Goal: Task Accomplishment & Management: Manage account settings

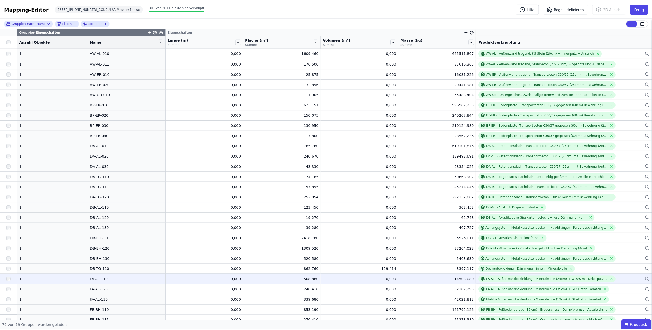
scroll to position [77, 0]
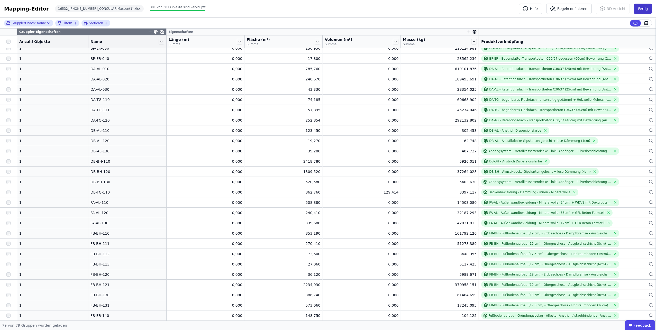
click at [639, 12] on button "Fertig" at bounding box center [643, 9] width 18 height 10
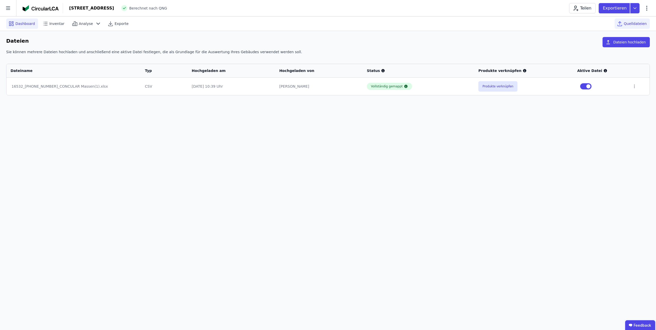
click at [29, 24] on span "Dashboard" at bounding box center [25, 23] width 20 height 5
select select "*"
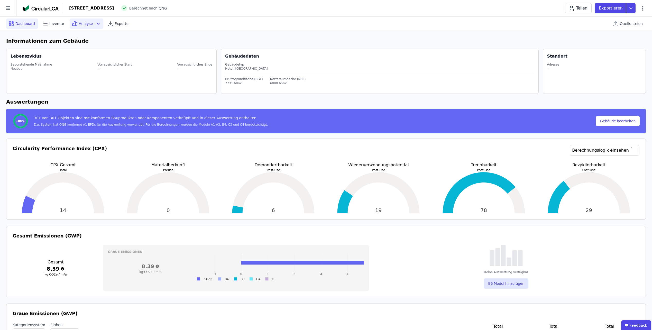
click at [85, 26] on span "Analyse" at bounding box center [86, 23] width 14 height 5
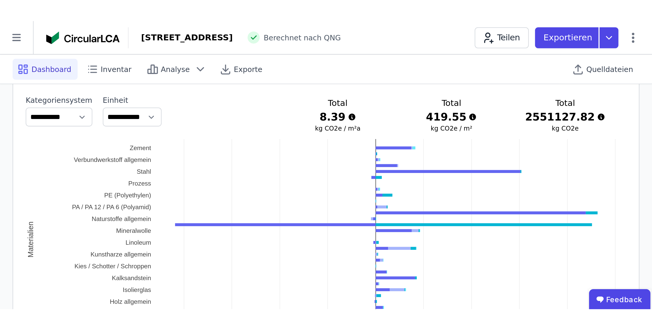
scroll to position [286, 0]
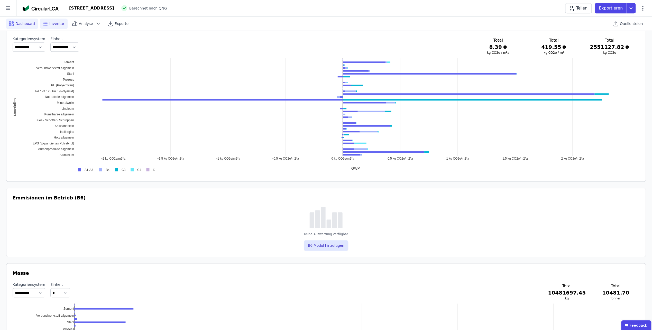
click at [54, 25] on span "Inventar" at bounding box center [56, 23] width 15 height 5
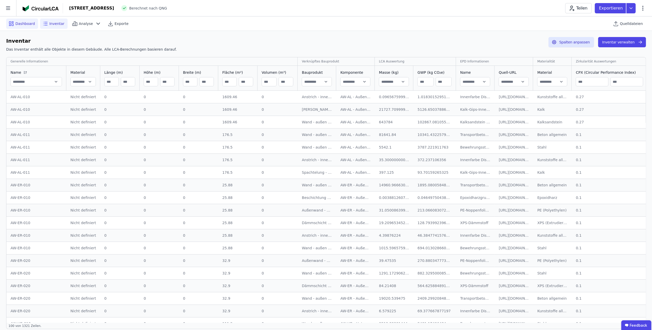
click at [24, 25] on span "Dashboard" at bounding box center [25, 23] width 20 height 5
select select "*"
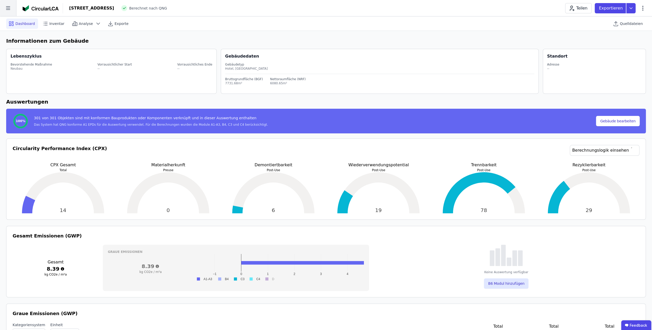
click at [12, 8] on icon at bounding box center [8, 8] width 16 height 16
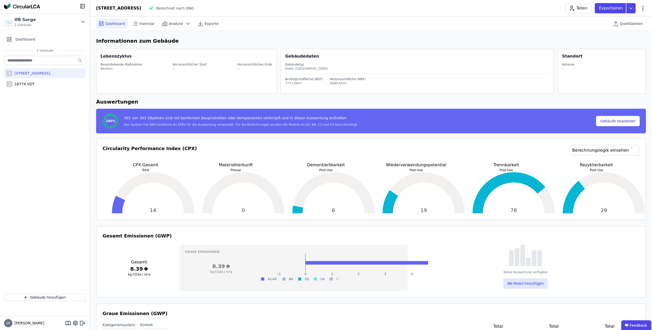
click at [49, 77] on div "1 [GEOGRAPHIC_DATA][STREET_ADDRESS]" at bounding box center [45, 73] width 82 height 10
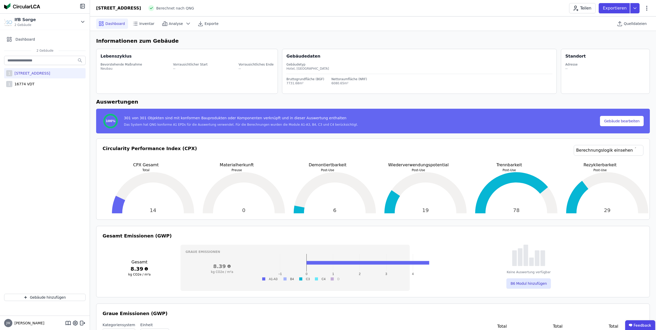
select select "*"
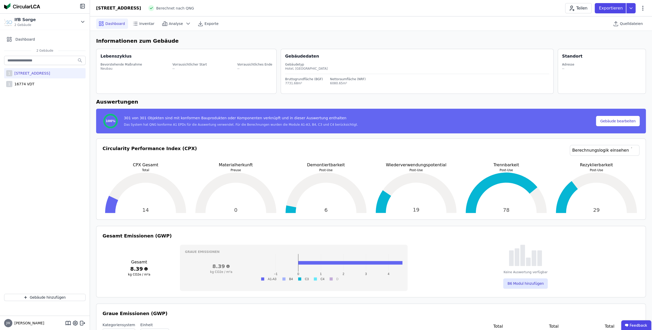
click at [40, 73] on div "[STREET_ADDRESS]" at bounding box center [31, 73] width 38 height 5
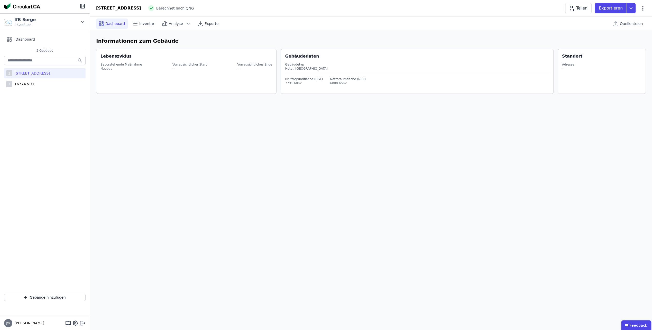
select select "*"
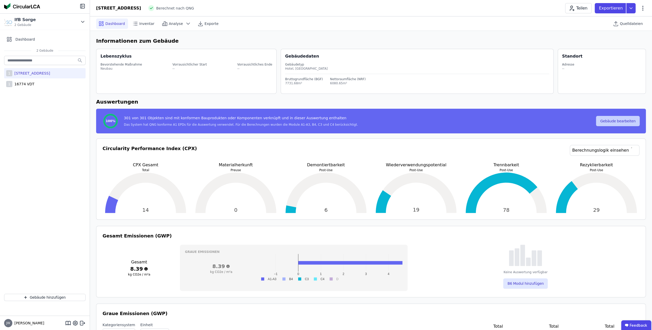
click at [610, 123] on button "Gebäude bearbeiten" at bounding box center [618, 121] width 44 height 10
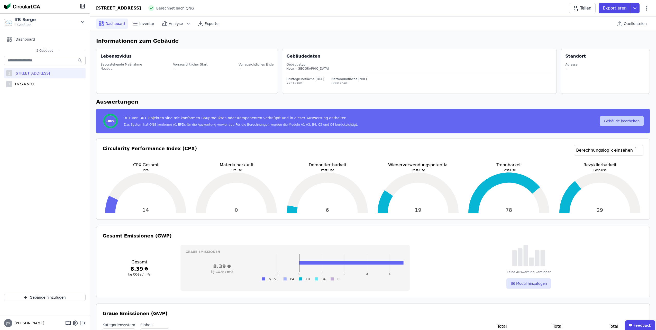
select select "**********"
select select "*"
select select "**********"
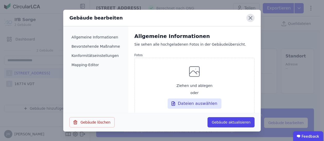
click at [251, 17] on icon at bounding box center [250, 18] width 8 height 8
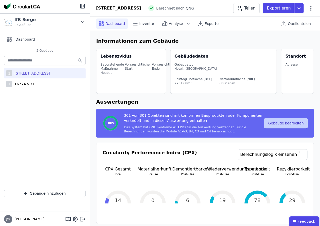
click at [278, 123] on button "Gebäude bearbeiten" at bounding box center [286, 123] width 44 height 10
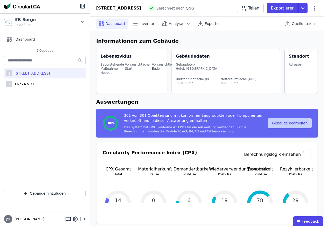
select select "**********"
select select "*"
select select "**********"
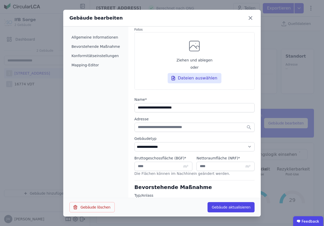
scroll to position [51, 0]
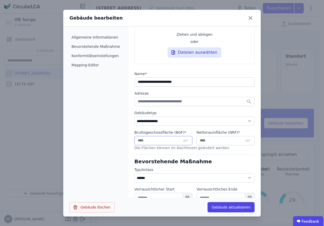
click at [157, 139] on input "*******" at bounding box center [163, 140] width 58 height 9
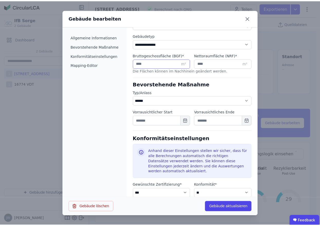
scroll to position [154, 0]
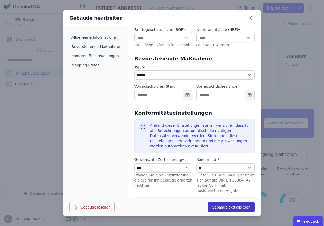
click at [218, 207] on button "Gebäude aktualisieren" at bounding box center [231, 207] width 47 height 10
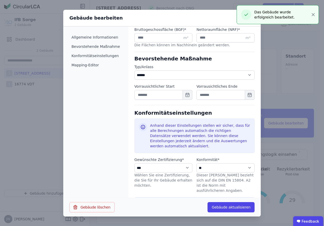
select select "*"
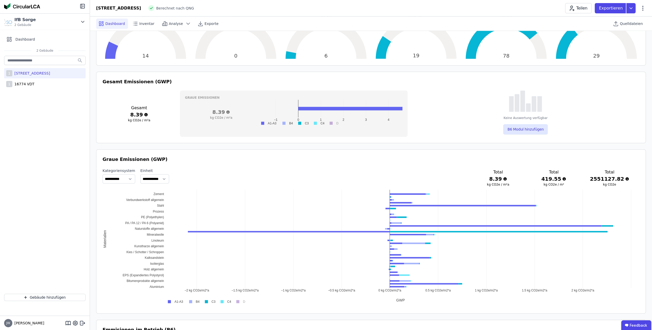
scroll to position [180, 0]
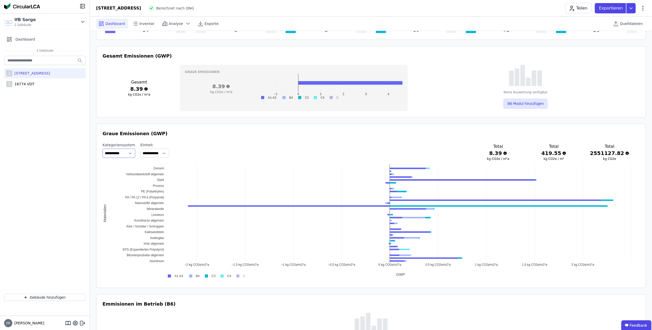
click at [130, 155] on select "**********" at bounding box center [119, 153] width 33 height 9
click at [103, 149] on select "**********" at bounding box center [119, 153] width 33 height 9
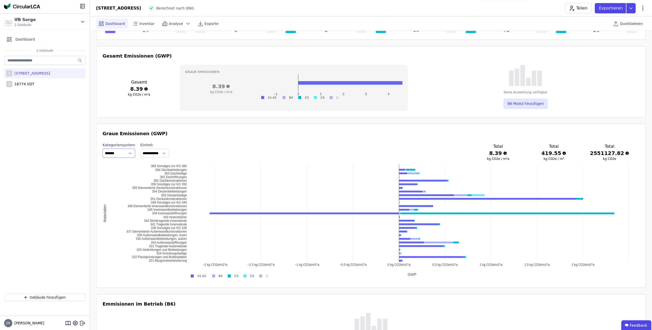
click at [129, 151] on select "**********" at bounding box center [119, 153] width 33 height 9
click at [103, 149] on select "**********" at bounding box center [119, 153] width 33 height 9
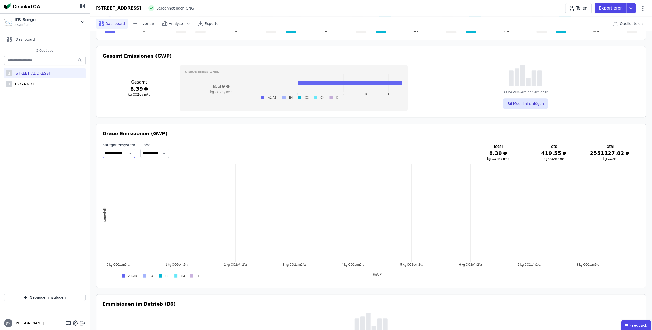
click at [130, 152] on select "**********" at bounding box center [119, 153] width 33 height 9
select select "**********"
click at [103, 149] on select "**********" at bounding box center [119, 153] width 33 height 9
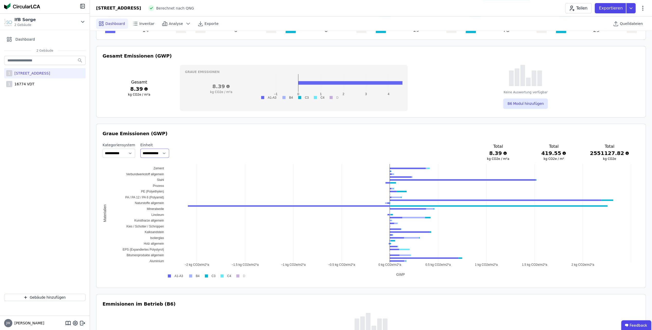
click at [169, 152] on select "**********" at bounding box center [154, 153] width 29 height 9
click at [205, 152] on div "**********" at bounding box center [371, 152] width 537 height 20
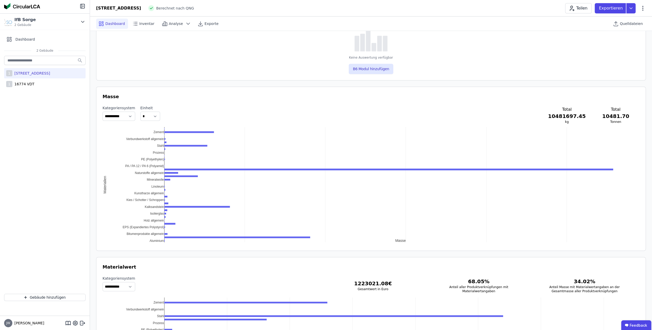
scroll to position [334, 0]
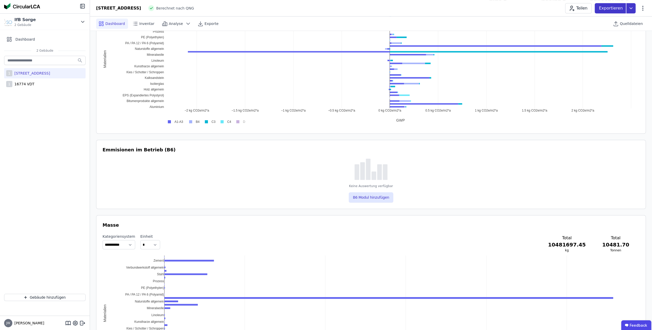
click at [632, 9] on icon at bounding box center [631, 8] width 9 height 10
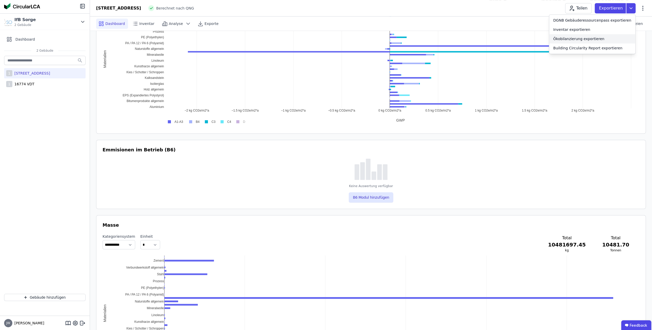
click at [605, 38] on div "Ökobilanzierung exportieren" at bounding box center [579, 38] width 51 height 5
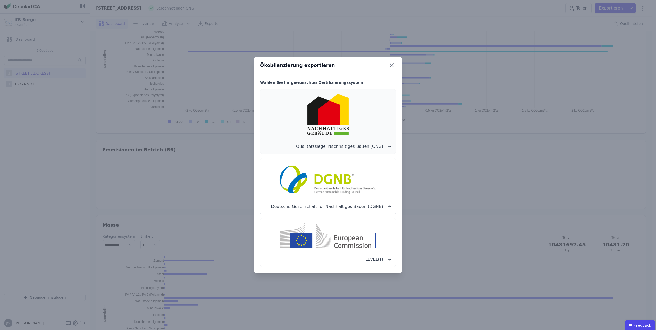
click at [324, 140] on div "Qualitätssiegel Nachhaltiges Bauen (QNG)" at bounding box center [328, 121] width 136 height 65
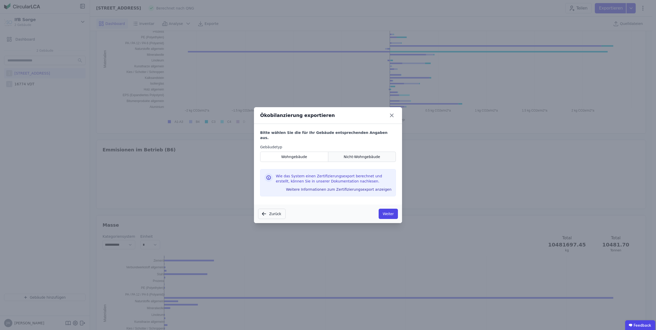
click at [338, 154] on div "Nicht-Wohngebäude" at bounding box center [362, 157] width 68 height 10
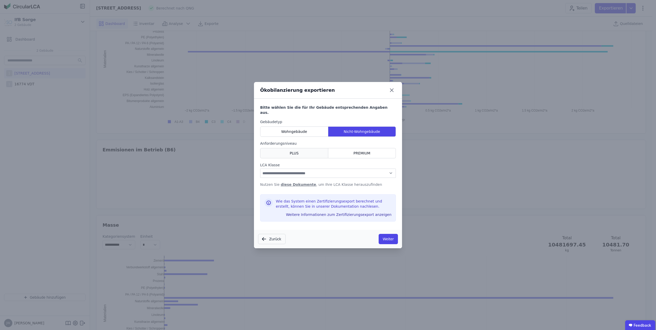
click at [298, 151] on div "PLUS" at bounding box center [294, 153] width 68 height 10
click at [315, 170] on select "**********" at bounding box center [328, 173] width 136 height 9
click at [267, 235] on button "Zurück" at bounding box center [272, 239] width 28 height 10
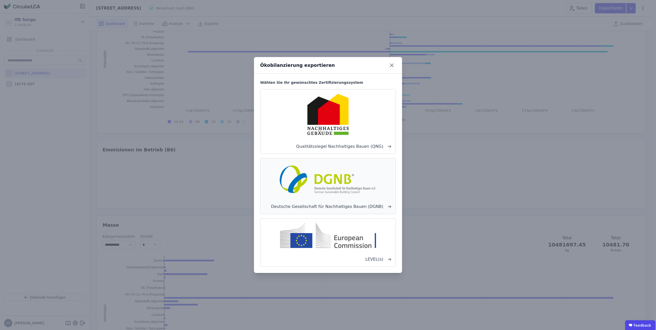
click at [304, 180] on img at bounding box center [327, 179] width 101 height 33
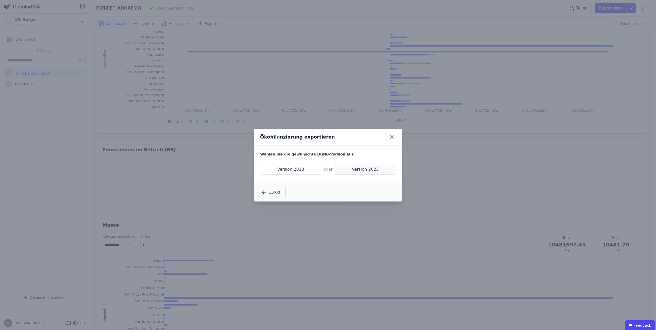
click at [354, 170] on span "Version 2023" at bounding box center [365, 169] width 61 height 11
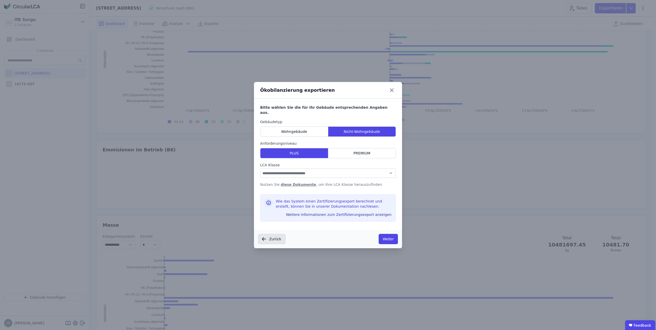
click at [273, 239] on button "Zurück" at bounding box center [272, 239] width 28 height 10
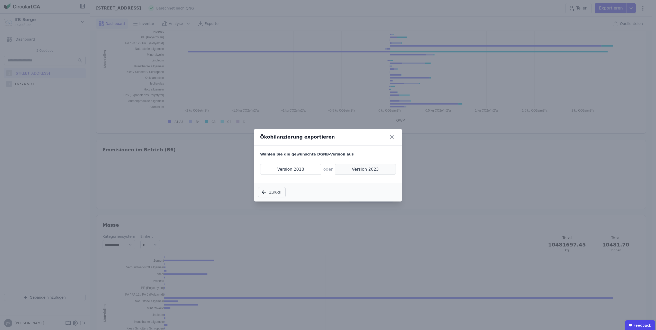
click at [352, 171] on span "Version 2023" at bounding box center [365, 169] width 61 height 11
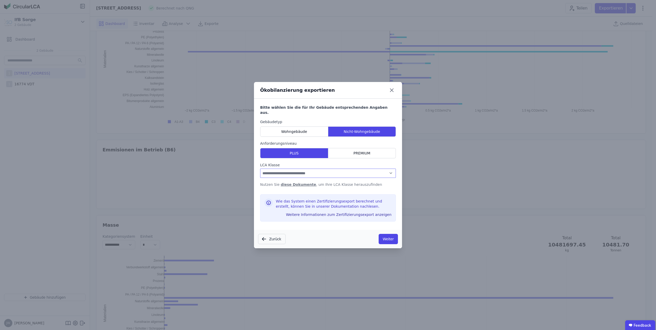
click at [327, 169] on select "**********" at bounding box center [328, 173] width 136 height 9
click at [277, 234] on button "Zurück" at bounding box center [272, 239] width 28 height 10
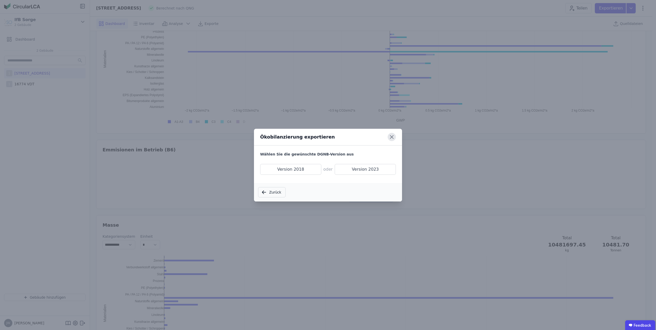
click at [390, 139] on icon at bounding box center [392, 137] width 8 height 8
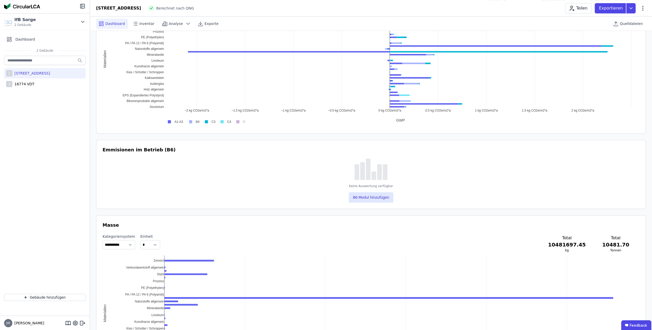
scroll to position [206, 0]
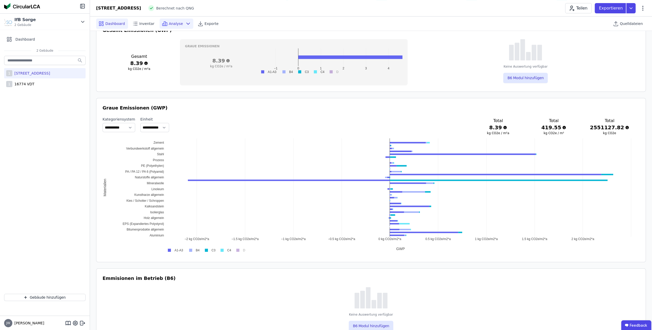
click at [178, 24] on div "Analyse" at bounding box center [177, 24] width 34 height 10
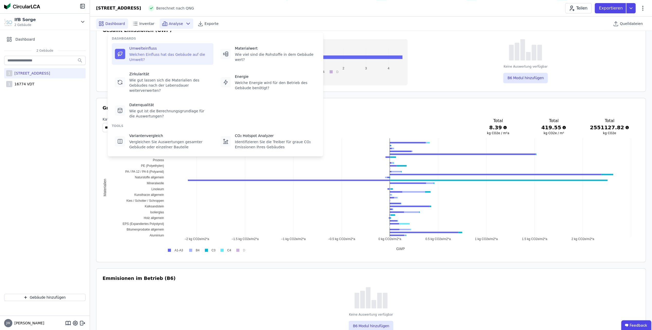
click at [151, 53] on div "Welchen Einfluss hat das Gebäude auf die Umwelt?" at bounding box center [169, 57] width 81 height 10
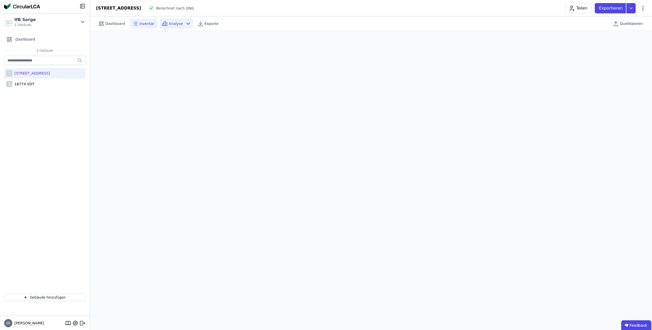
click at [143, 24] on span "Inventar" at bounding box center [146, 23] width 15 height 5
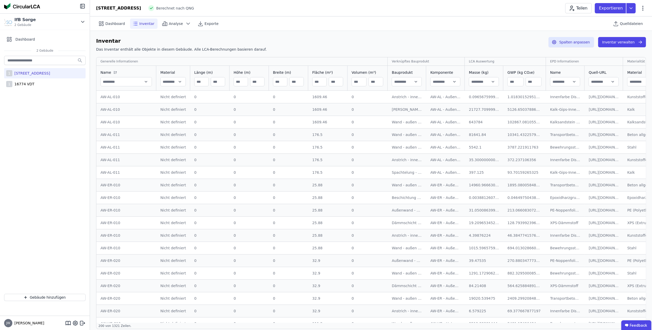
click at [514, 82] on input "number" at bounding box center [515, 81] width 15 height 9
click at [526, 82] on input "number" at bounding box center [533, 81] width 15 height 9
click at [519, 69] on div "GWP (kg CO₂e)" at bounding box center [524, 78] width 42 height 25
click at [520, 72] on span "GWP (kg CO₂e)" at bounding box center [521, 72] width 27 height 5
click at [537, 73] on icon at bounding box center [537, 73] width 1 height 0
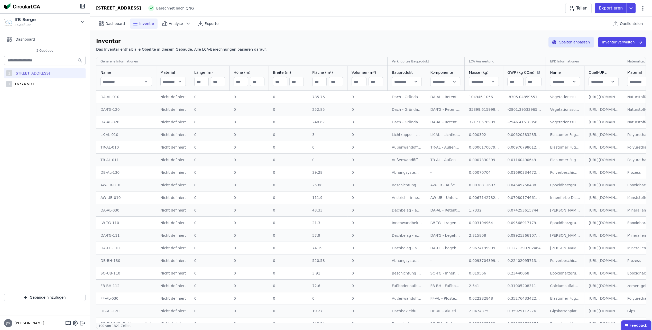
click at [511, 84] on input "number" at bounding box center [515, 81] width 15 height 9
click at [526, 81] on input "number" at bounding box center [533, 81] width 15 height 9
click at [512, 82] on input "number" at bounding box center [515, 81] width 15 height 9
click at [530, 84] on input "number" at bounding box center [533, 81] width 15 height 9
click at [536, 70] on icon at bounding box center [539, 72] width 6 height 4
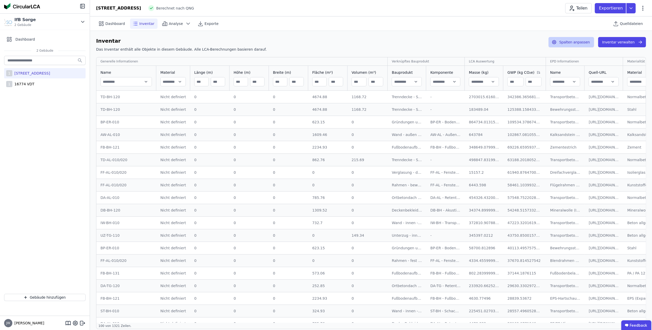
click at [575, 44] on button "Spalten anpassen" at bounding box center [572, 42] width 46 height 10
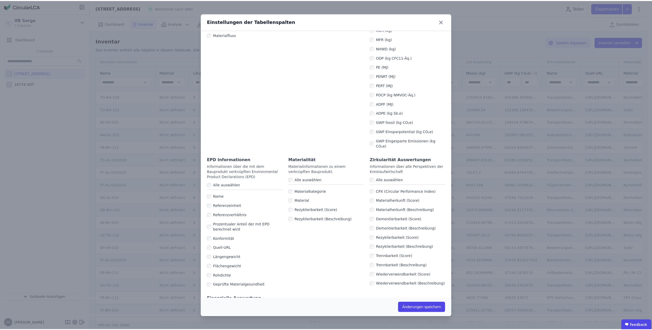
scroll to position [206, 0]
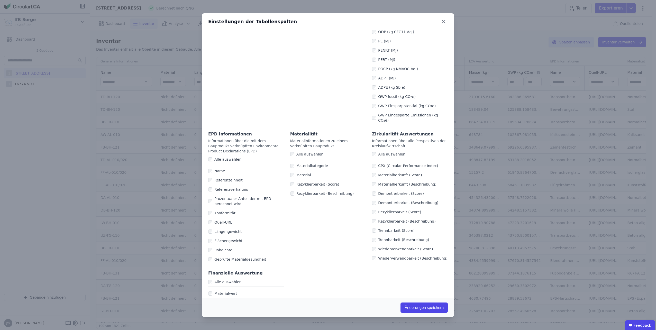
click at [210, 277] on div "Alle auswählen" at bounding box center [246, 282] width 76 height 10
click at [210, 278] on div "Alle auswählen" at bounding box center [246, 282] width 76 height 10
click at [413, 306] on button "Änderungen speichern" at bounding box center [424, 308] width 47 height 10
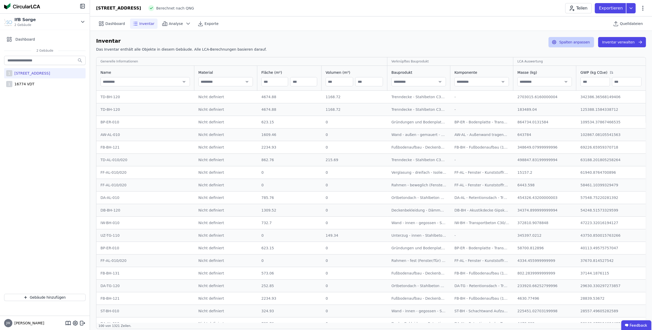
click at [583, 40] on button "Spalten anpassen" at bounding box center [572, 42] width 46 height 10
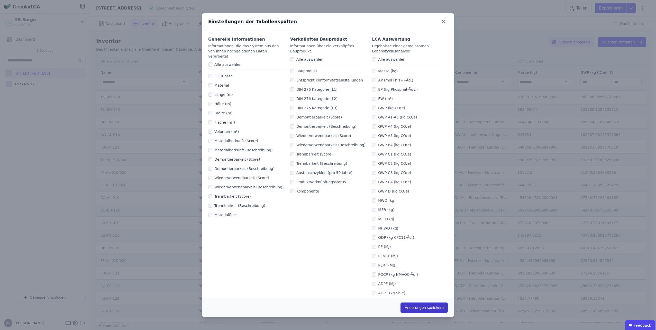
click at [418, 305] on button "Änderungen speichern" at bounding box center [424, 308] width 47 height 10
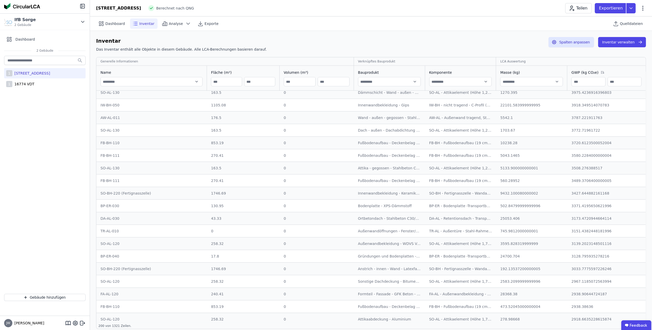
scroll to position [1098, 0]
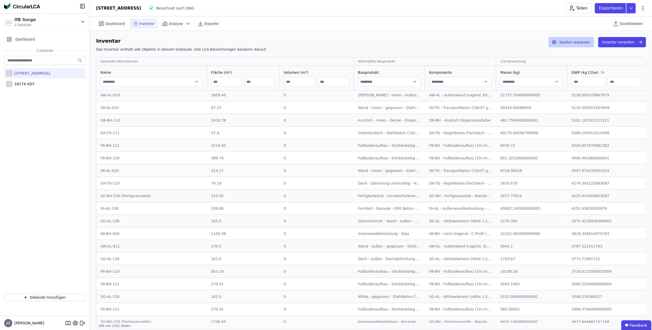
click at [569, 39] on button "Spalten anpassen" at bounding box center [572, 42] width 46 height 10
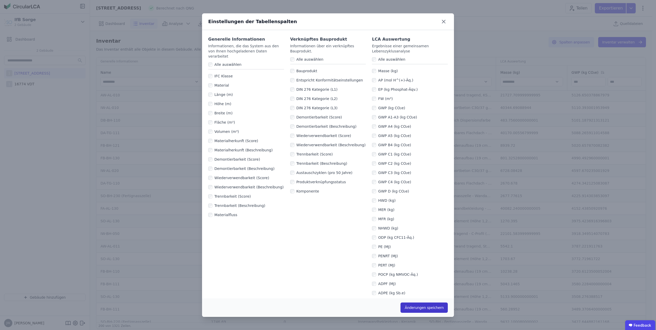
click at [413, 305] on button "Änderungen speichern" at bounding box center [424, 308] width 47 height 10
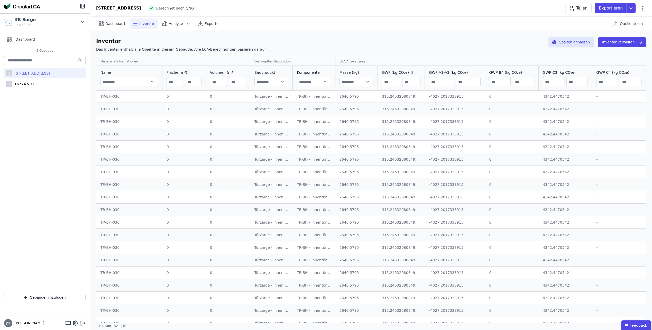
scroll to position [3909, 0]
click at [169, 23] on span "Analyse" at bounding box center [176, 23] width 14 height 5
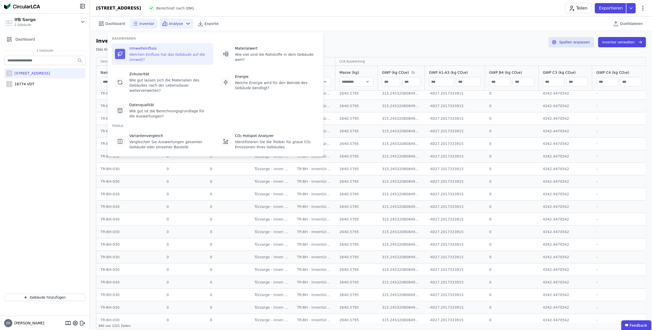
click at [136, 52] on div "Welchen Einfluss hat das Gebäude auf die Umwelt?" at bounding box center [169, 57] width 81 height 10
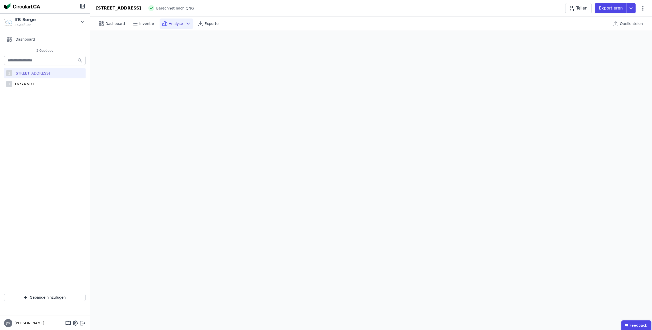
click at [169, 24] on span "Analyse" at bounding box center [176, 23] width 14 height 5
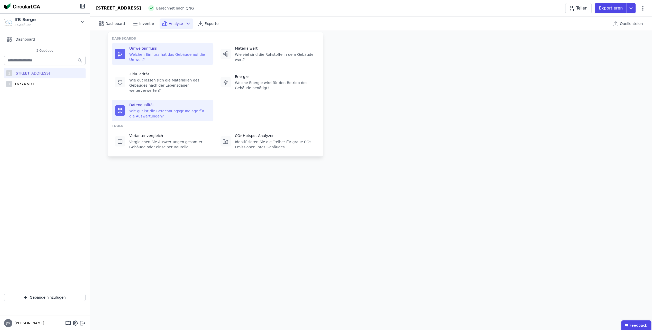
click at [140, 102] on div "Datenqualität" at bounding box center [169, 104] width 81 height 5
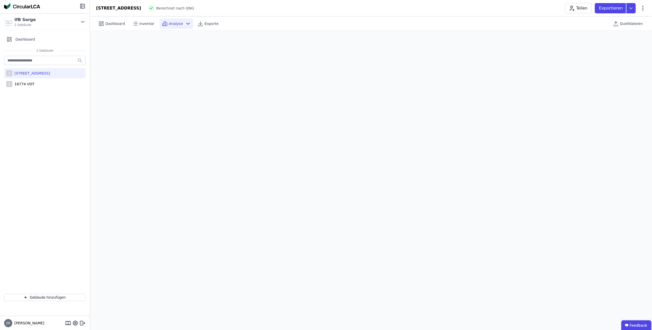
click at [169, 23] on span "Analyse" at bounding box center [176, 23] width 14 height 5
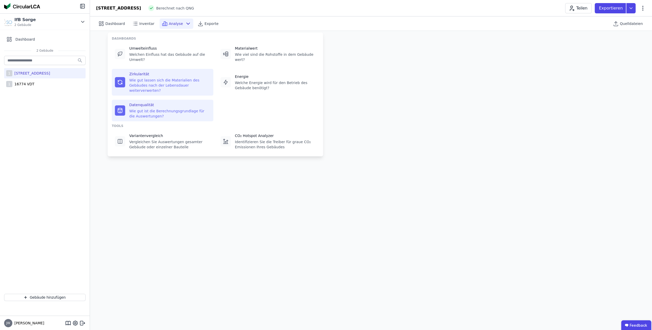
click at [161, 78] on div "Wie gut lassen sich die Materialien des Gebäudes nach der Lebensdauer weiterver…" at bounding box center [169, 85] width 81 height 15
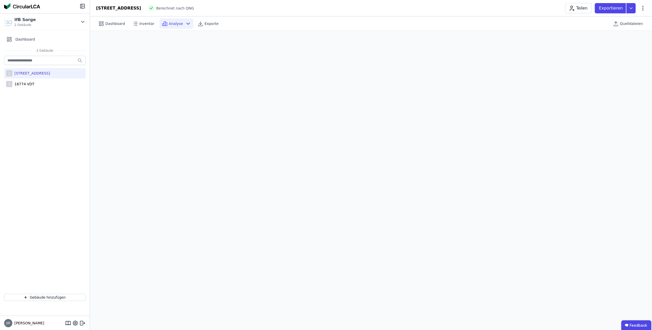
click at [169, 21] on span "Analyse" at bounding box center [176, 23] width 14 height 5
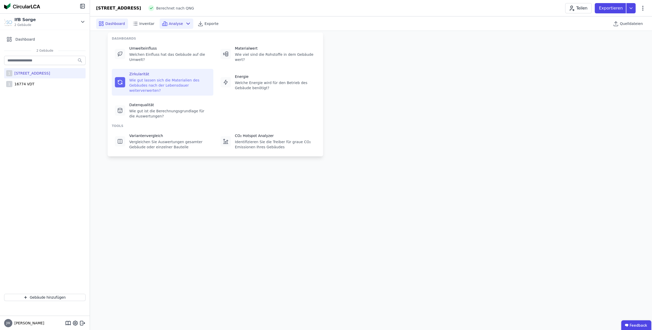
click at [108, 26] on span "Dashboard" at bounding box center [115, 23] width 20 height 5
select select "*"
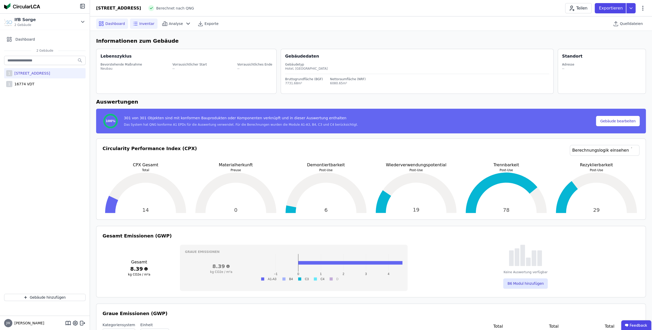
click at [139, 20] on div "Inventar" at bounding box center [144, 24] width 28 height 10
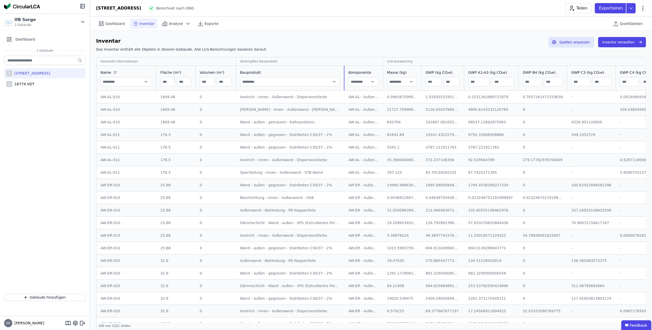
drag, startPoint x: 297, startPoint y: 73, endPoint x: 366, endPoint y: 86, distance: 70.8
click at [366, 86] on tr "Name Fläche (m²) Volumen (m³) Bauprodukt Komponente Masse (kg) GWP (kg CO₂e) GW…" at bounding box center [380, 78] width 568 height 25
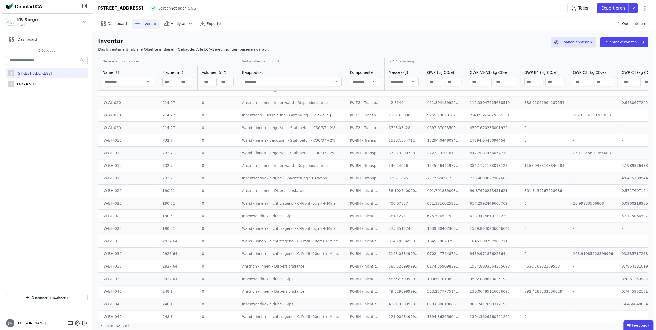
scroll to position [2529, 0]
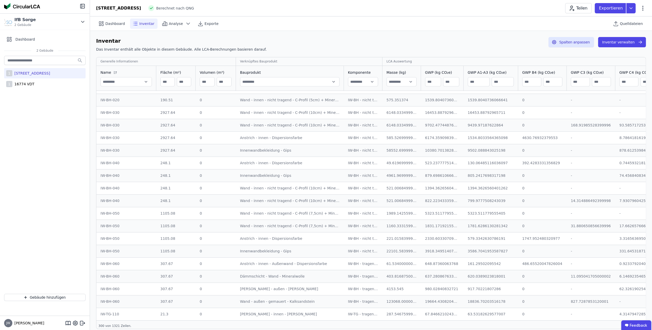
click at [111, 83] on input "text" at bounding box center [126, 81] width 51 height 9
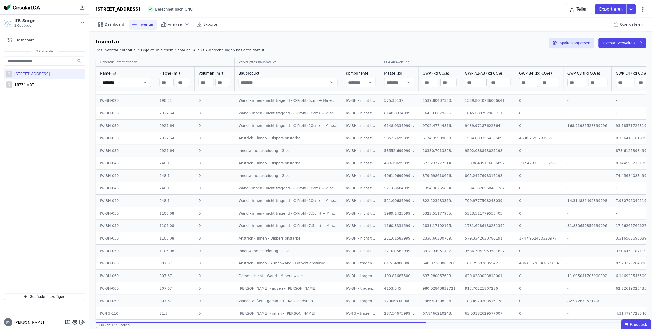
scroll to position [0, 0]
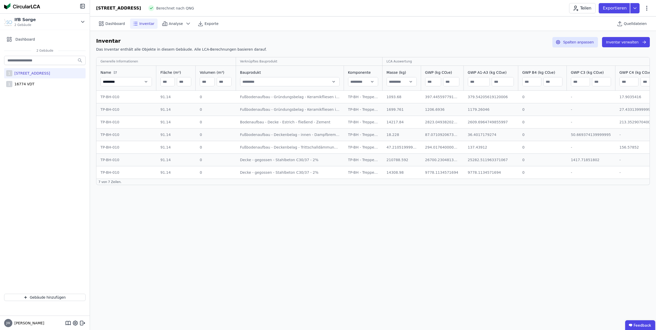
click at [147, 82] on input "*********" at bounding box center [126, 81] width 51 height 9
click at [121, 79] on input "*********" at bounding box center [126, 81] width 51 height 9
type input "*********"
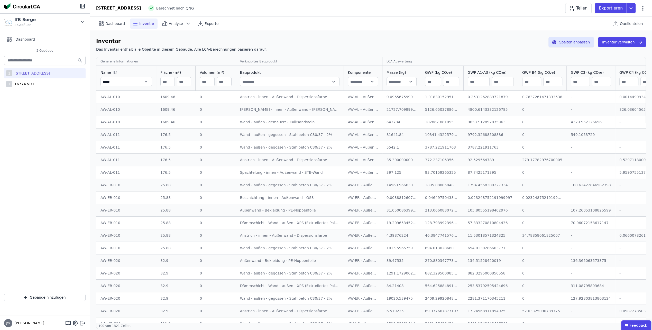
click at [120, 83] on input "*****" at bounding box center [126, 81] width 51 height 9
click at [127, 82] on input "*********" at bounding box center [126, 81] width 51 height 9
click at [115, 81] on input "*********" at bounding box center [126, 81] width 51 height 9
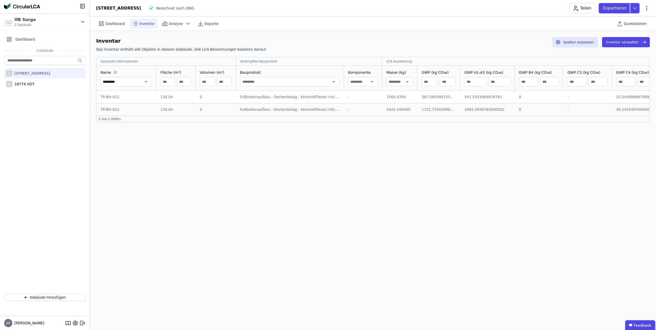
click at [130, 83] on input "*********" at bounding box center [126, 81] width 51 height 9
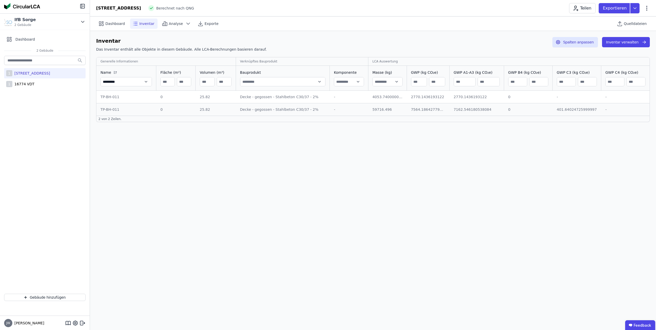
click at [150, 158] on div "Dashboard Inventar Analyse Exporte Quelldateien Inventar Das Inventar enthält a…" at bounding box center [373, 173] width 566 height 314
click at [146, 83] on input "*********" at bounding box center [126, 81] width 51 height 9
click at [204, 148] on div "Dashboard Inventar Analyse Exporte Quelldateien Inventar Das Inventar enthält a…" at bounding box center [373, 173] width 566 height 314
drag, startPoint x: 126, startPoint y: 83, endPoint x: 95, endPoint y: 80, distance: 31.3
click at [95, 80] on div "Inventar Das Inventar enthält alle Objekte in diesem Gebäude. Alle LCA-Berechnu…" at bounding box center [373, 73] width 566 height 85
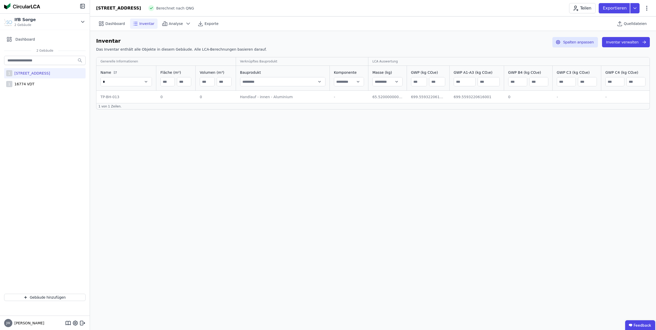
type input "**"
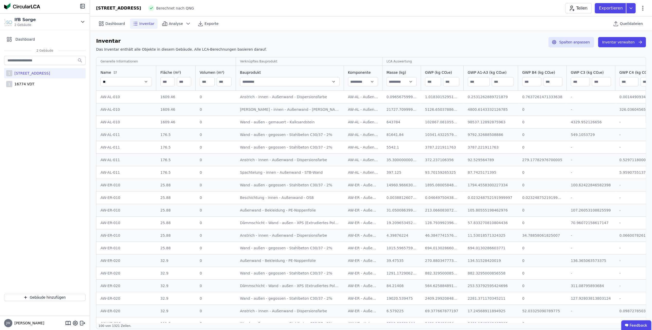
type input "*"
click at [619, 41] on button "Inventar verwalten" at bounding box center [622, 42] width 48 height 10
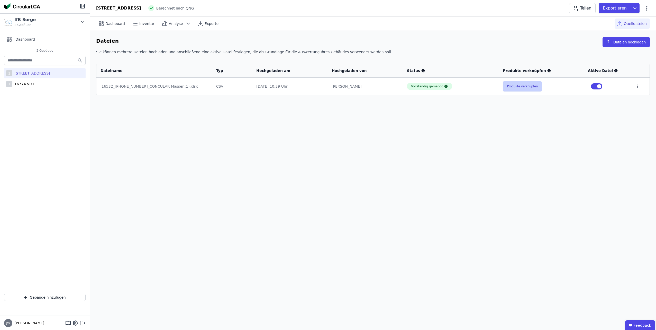
click at [519, 89] on button "Produkte verknüpfen" at bounding box center [522, 86] width 39 height 10
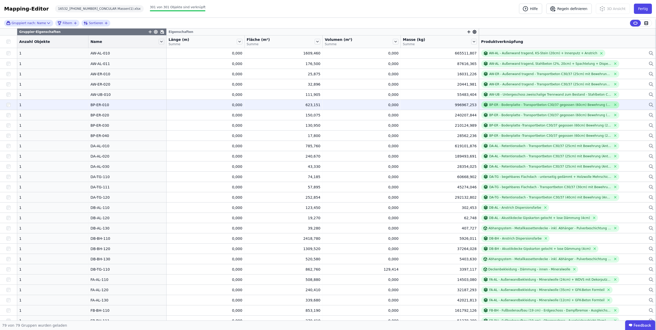
click at [492, 106] on div "BP-ER - Bodenplatte - Transportbeton C30/37 gegossen (60cm) Bewehrung (2%) + Sa…" at bounding box center [550, 105] width 122 height 4
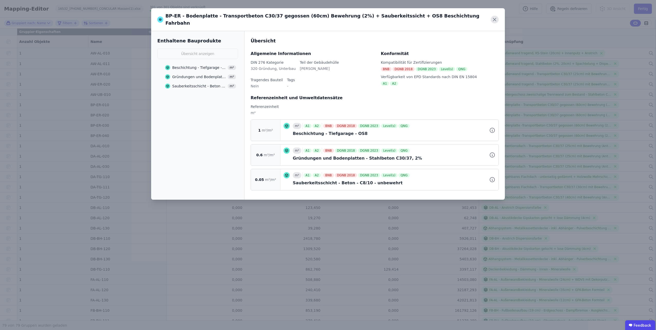
click at [492, 18] on icon at bounding box center [495, 20] width 8 height 8
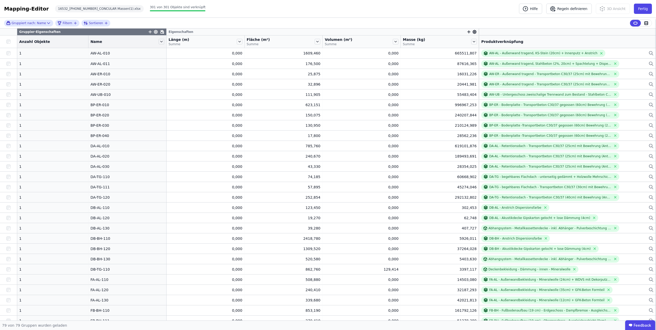
click at [489, 9] on div "Mapping-Editor Hilfe Regeln definieren 3D Ansicht [PERSON_NAME] 16532_[PHONE_NU…" at bounding box center [328, 9] width 656 height 18
click at [641, 10] on button "Fertig" at bounding box center [643, 9] width 18 height 10
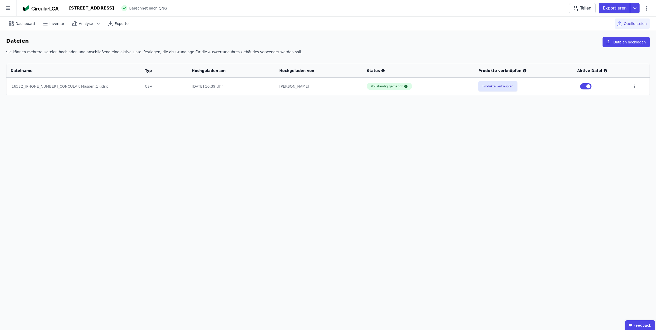
click at [41, 10] on img at bounding box center [41, 8] width 36 height 6
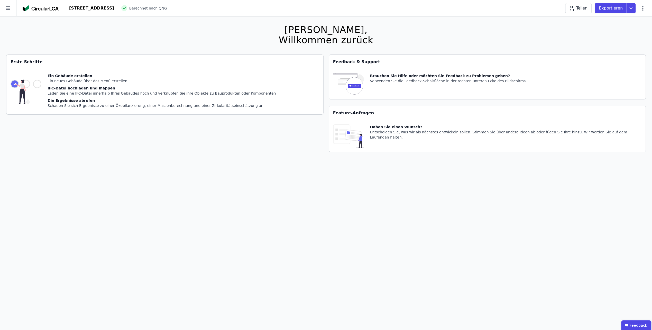
click at [80, 7] on div "[STREET_ADDRESS]" at bounding box center [91, 8] width 45 height 6
click at [10, 10] on icon at bounding box center [8, 8] width 4 height 4
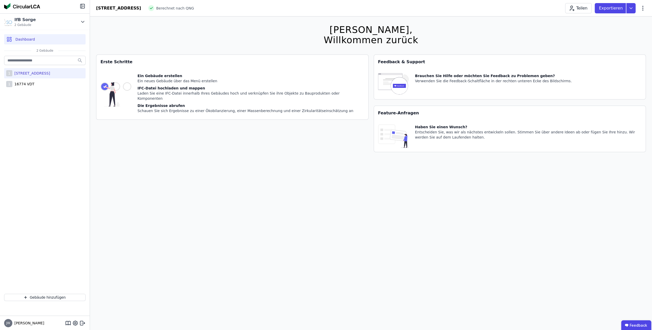
click at [25, 75] on div "[STREET_ADDRESS]" at bounding box center [31, 73] width 38 height 5
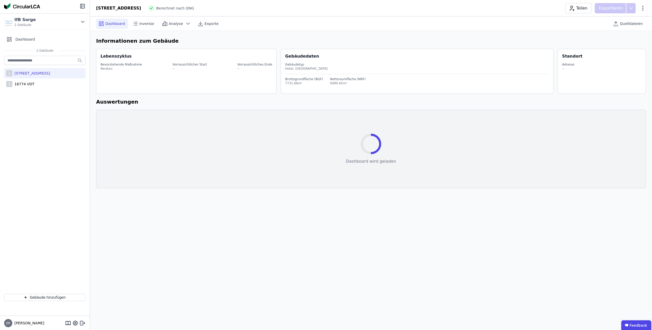
select select "*"
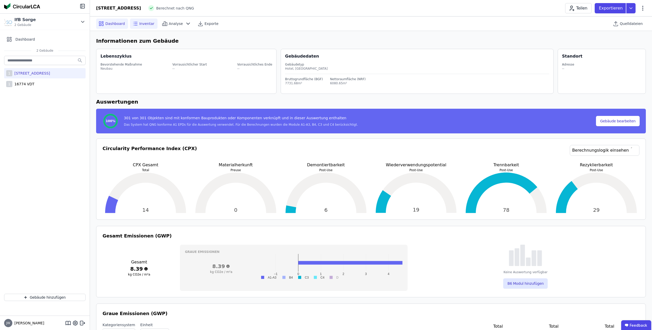
click at [135, 23] on icon at bounding box center [135, 24] width 6 height 6
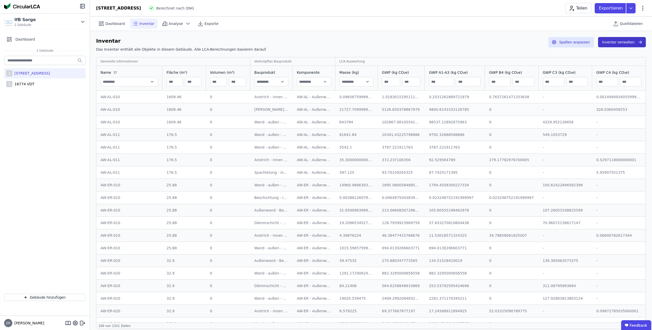
click at [611, 44] on button "Inventar verwalten" at bounding box center [622, 42] width 48 height 10
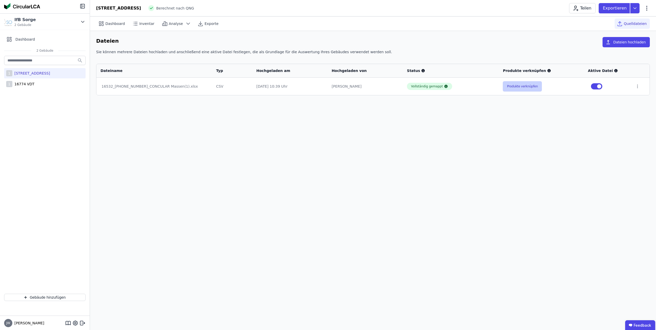
click at [528, 88] on button "Produkte verknüpfen" at bounding box center [522, 86] width 39 height 10
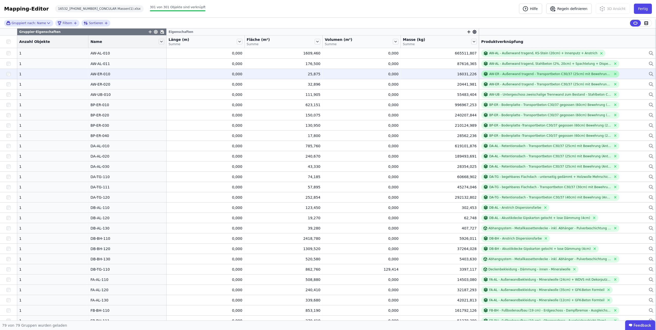
click at [490, 75] on div "AW-ER - Außenwand tragend - Transportbeton C30/37 (25cm) mit Bewehrung (Anteil …" at bounding box center [550, 74] width 122 height 4
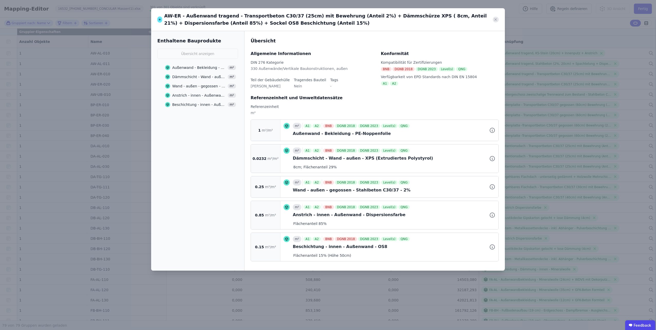
click at [494, 20] on icon at bounding box center [496, 20] width 6 height 6
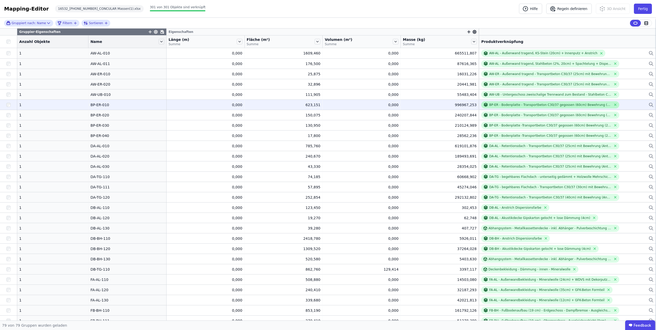
click at [489, 104] on div "BP-ER - Bodenplatte - Transportbeton C30/37 gegossen (60cm) Bewehrung (2%) + Sa…" at bounding box center [550, 105] width 122 height 4
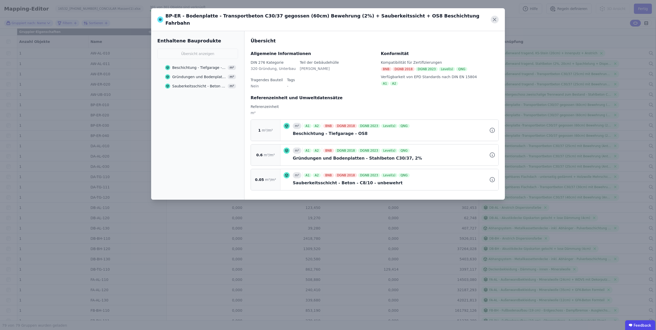
click at [495, 18] on icon at bounding box center [494, 19] width 3 height 3
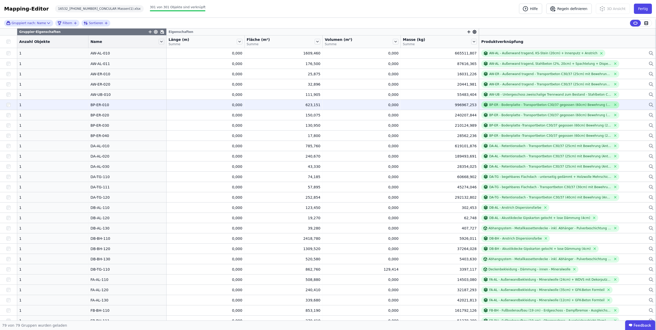
click at [483, 104] on icon at bounding box center [485, 104] width 5 height 5
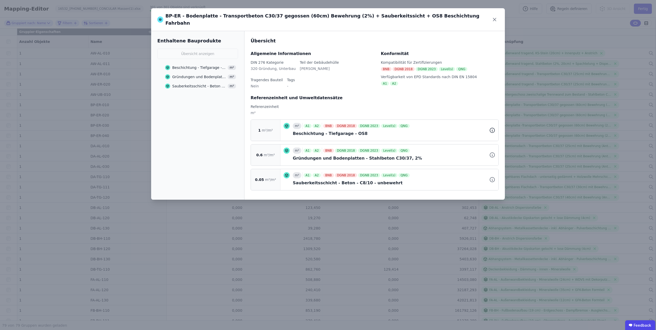
click at [491, 127] on icon at bounding box center [492, 130] width 6 height 6
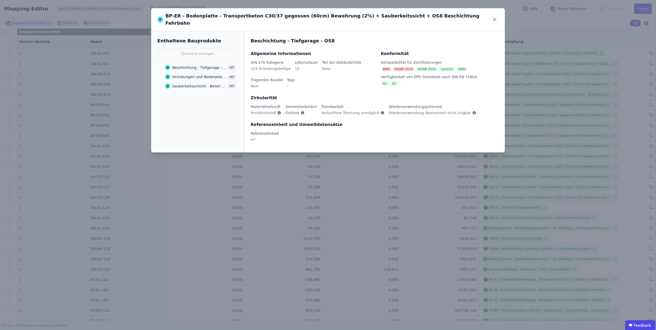
click at [222, 65] on div "Beschichtung - Tiefgarage - OS8" at bounding box center [199, 67] width 54 height 5
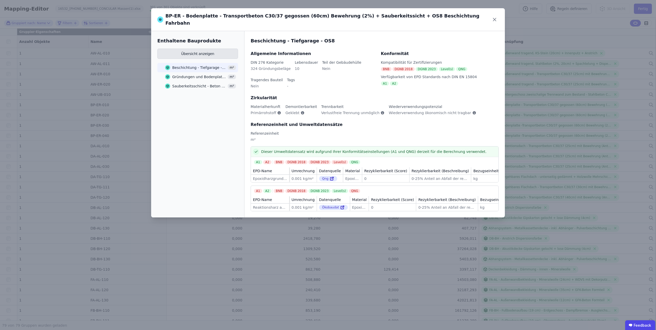
click at [180, 49] on button "Übersicht anzeigen" at bounding box center [197, 54] width 81 height 10
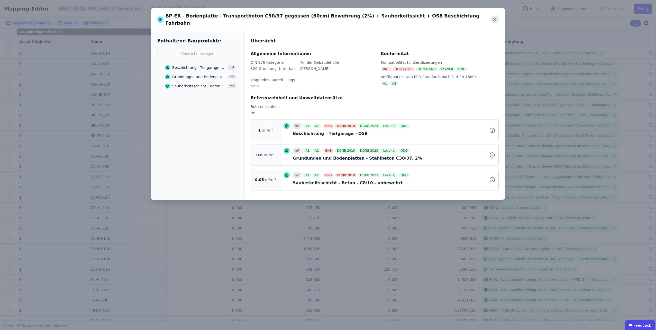
click at [494, 19] on icon at bounding box center [495, 20] width 8 height 8
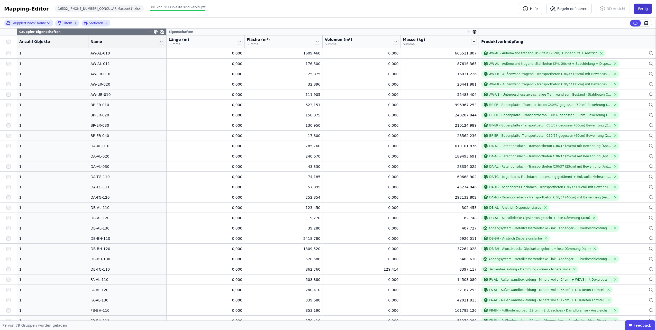
click at [637, 10] on button "Fertig" at bounding box center [643, 9] width 18 height 10
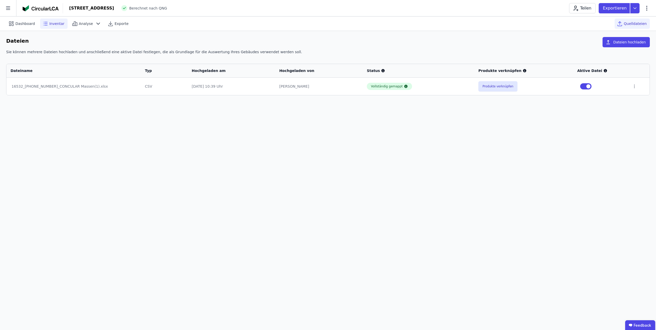
click at [56, 23] on span "Inventar" at bounding box center [56, 23] width 15 height 5
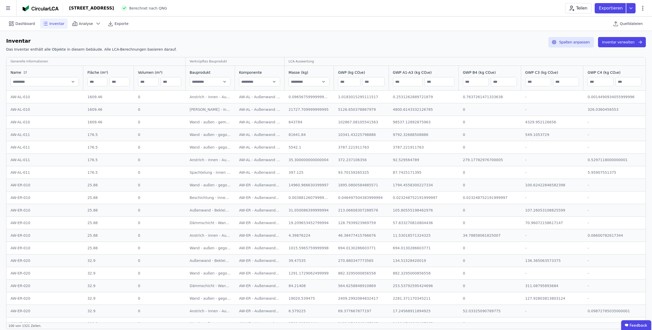
click at [32, 82] on input "text" at bounding box center [45, 81] width 68 height 9
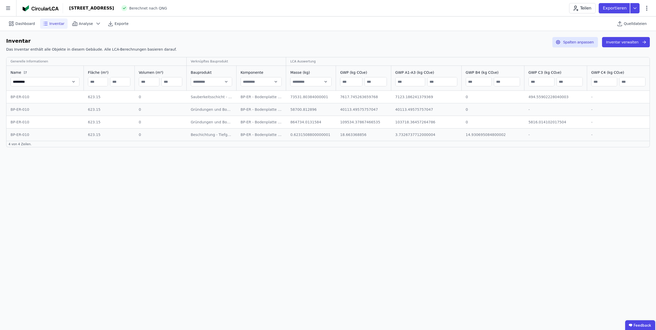
type input "*********"
click at [578, 41] on button "Spalten anpassen" at bounding box center [576, 42] width 46 height 10
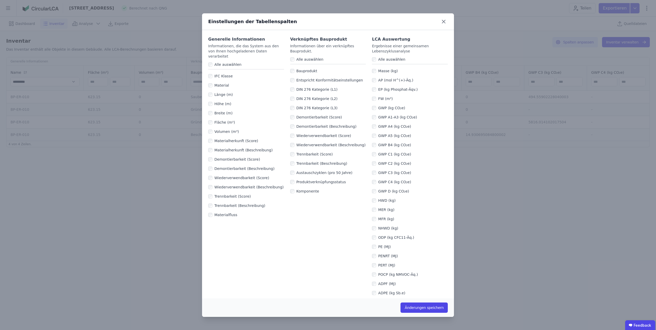
click at [488, 185] on div "Einstellungen der Tabellenspalten Generelle Informationen Informationen, die da…" at bounding box center [328, 165] width 656 height 330
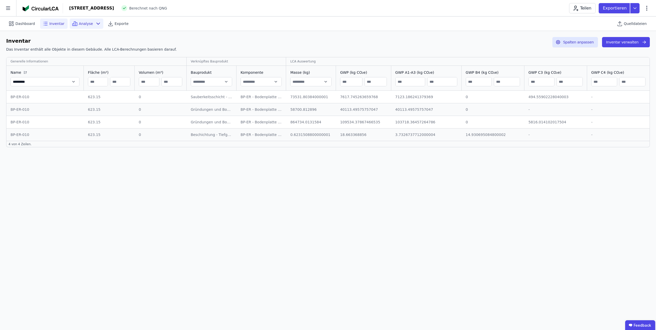
click at [88, 22] on div "Analyse" at bounding box center [87, 24] width 34 height 10
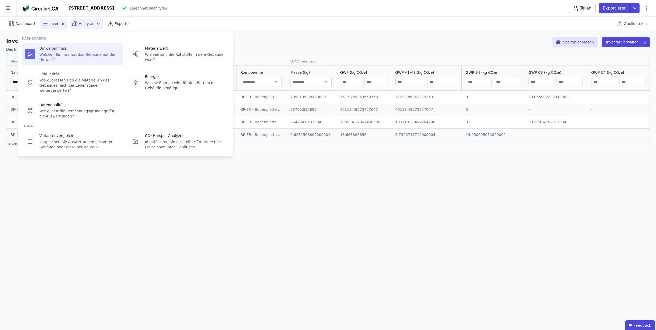
click at [31, 51] on icon at bounding box center [30, 54] width 6 height 6
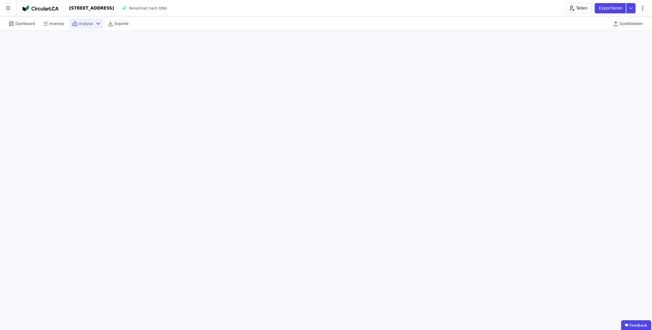
click at [95, 25] on icon at bounding box center [98, 24] width 6 height 6
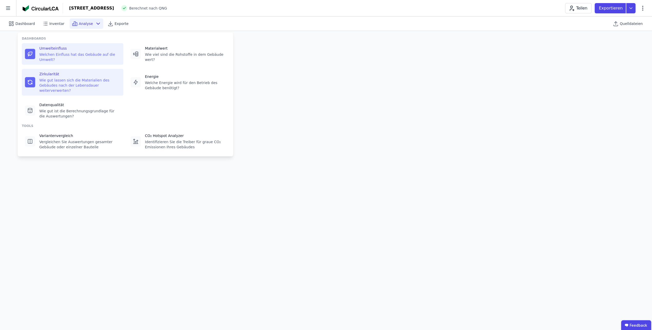
click at [31, 79] on icon at bounding box center [30, 82] width 6 height 6
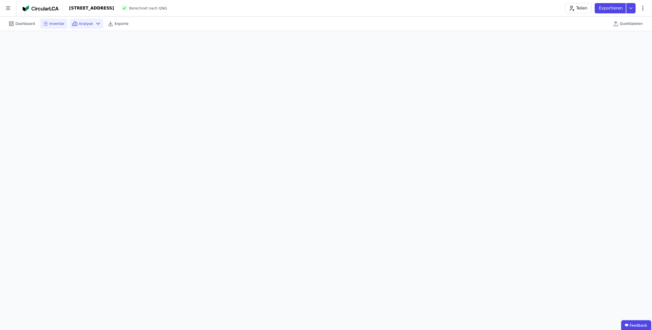
click at [50, 26] on span "Inventar" at bounding box center [56, 23] width 15 height 5
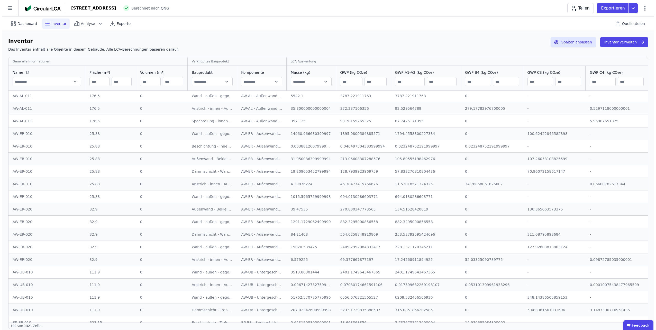
scroll to position [77, 0]
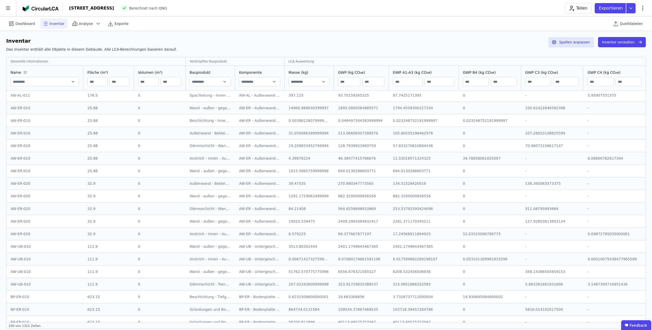
click at [46, 81] on input "text" at bounding box center [45, 81] width 68 height 9
type input "*********"
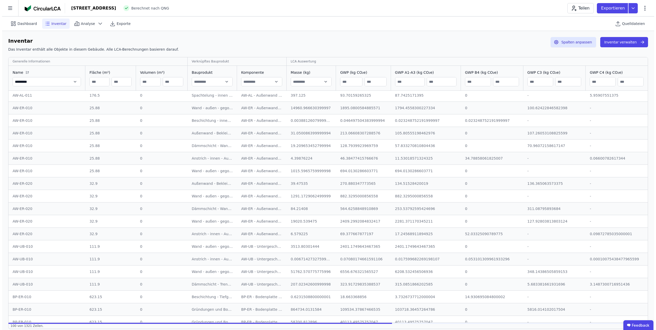
scroll to position [0, 0]
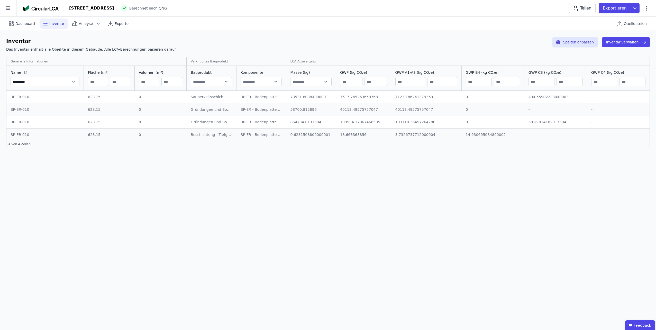
click at [277, 198] on div "Dashboard Inventar Analyse Exporte Quelldateien Inventar Das Inventar enthält a…" at bounding box center [328, 173] width 656 height 314
